Goal: Information Seeking & Learning: Find contact information

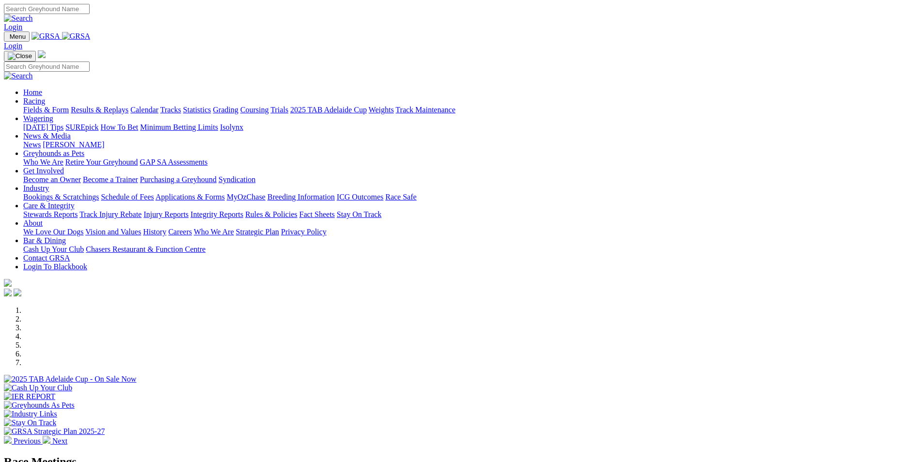
click at [70, 254] on link "Contact GRSA" at bounding box center [46, 258] width 47 height 8
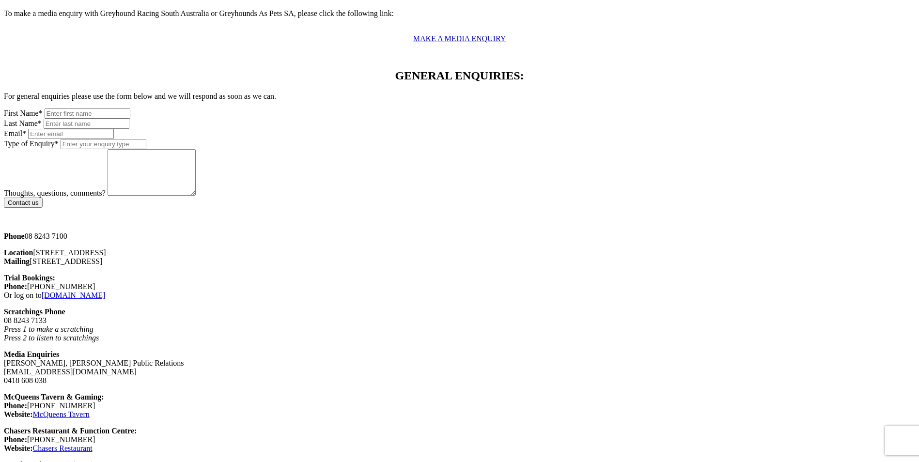
scroll to position [533, 0]
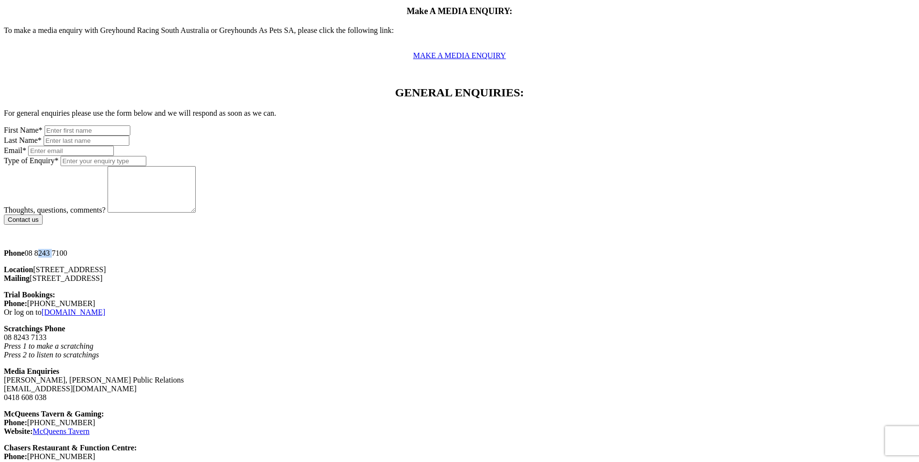
drag, startPoint x: 187, startPoint y: 94, endPoint x: 200, endPoint y: 95, distance: 13.2
click at [200, 249] on p "Phone [PHONE_NUMBER]" at bounding box center [460, 253] width 912 height 9
